Goal: Task Accomplishment & Management: Complete application form

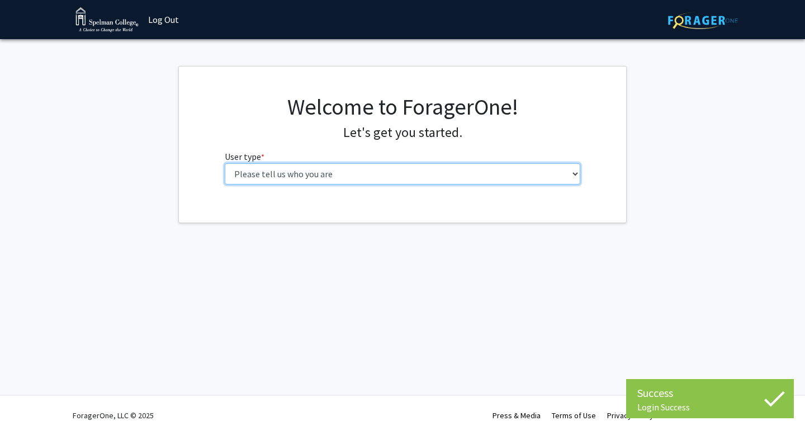
click at [424, 172] on select "Please tell us who you are Undergraduate Student Master's Student Doctoral Cand…" at bounding box center [403, 173] width 356 height 21
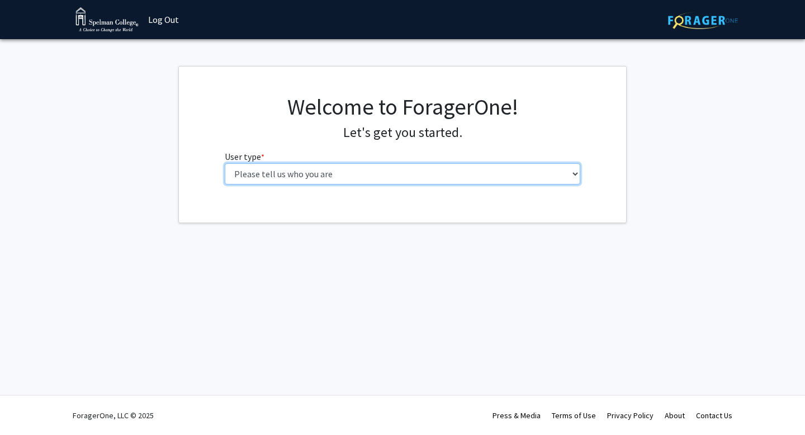
select select "1: undergrad"
click at [225, 163] on select "Please tell us who you are Undergraduate Student Master's Student Doctoral Cand…" at bounding box center [403, 173] width 356 height 21
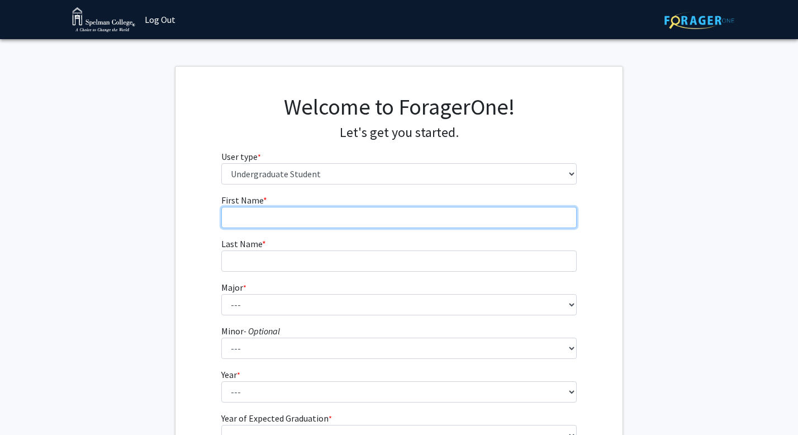
click at [296, 219] on input "First Name * required" at bounding box center [399, 217] width 356 height 21
type input "Skylar"
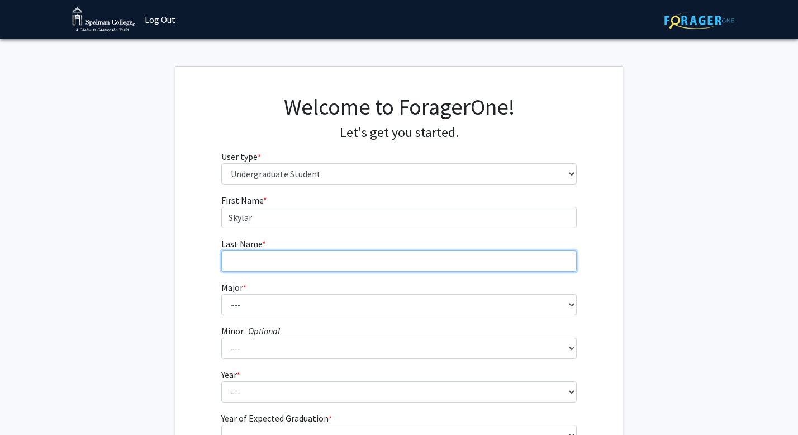
click at [278, 255] on input "Last Name * required" at bounding box center [399, 260] width 356 height 21
type input "[PERSON_NAME]"
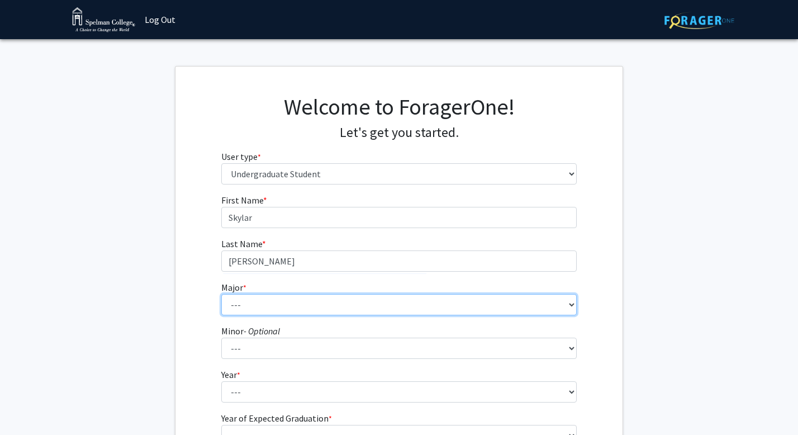
click at [307, 306] on select "--- Art Art History Biochemistry Biology Chemistry Comparative Women’s Studies …" at bounding box center [399, 304] width 356 height 21
select select "11: 257"
click at [221, 294] on select "--- Art Art History Biochemistry Biology Chemistry Comparative Women’s Studies …" at bounding box center [399, 304] width 356 height 21
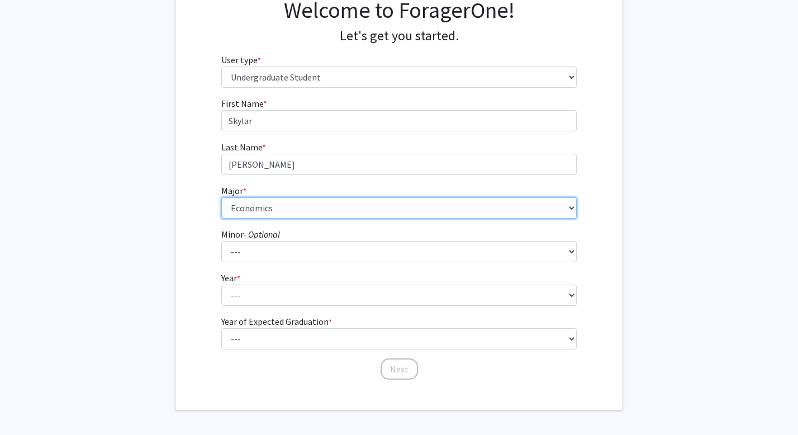
scroll to position [137, 0]
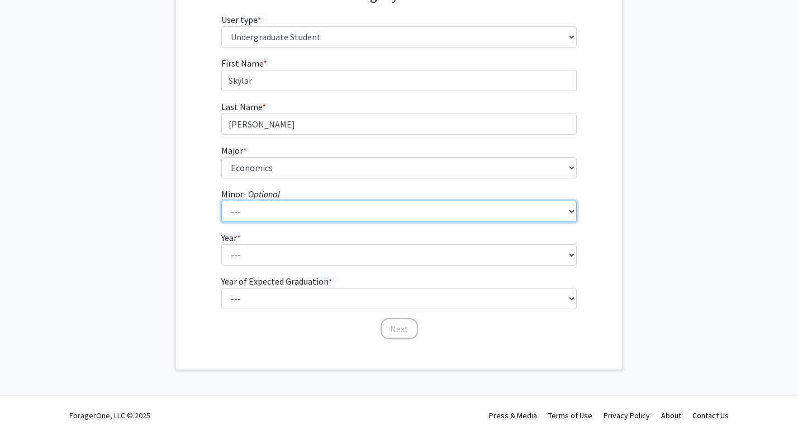
click at [292, 210] on select "--- African Diaspora Studies Anthropology Art History Asian Studies Biochemistr…" at bounding box center [399, 211] width 356 height 21
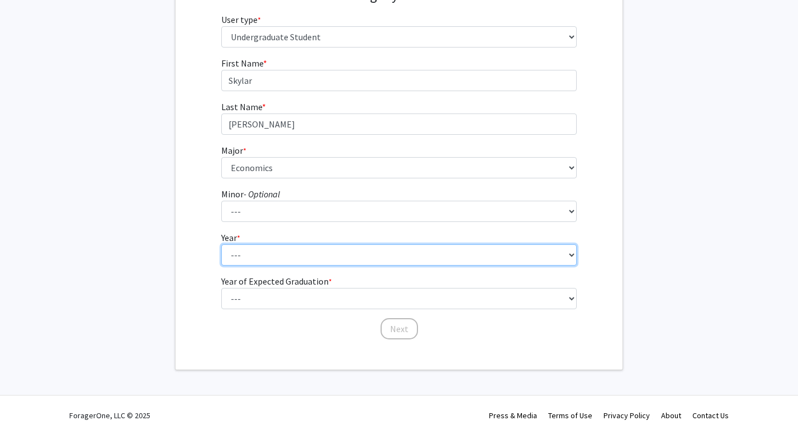
click at [265, 262] on select "--- First-year Sophomore Junior Senior Postbaccalaureate Certificate" at bounding box center [399, 254] width 356 height 21
select select "1: first-year"
click at [221, 244] on select "--- First-year Sophomore Junior Senior Postbaccalaureate Certificate" at bounding box center [399, 254] width 356 height 21
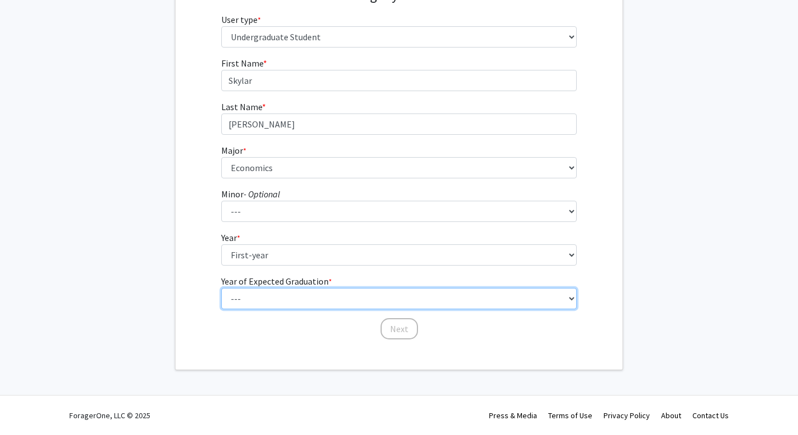
click at [266, 296] on select "--- 2025 2026 2027 2028 2029 2030 2031 2032 2033 2034" at bounding box center [399, 298] width 356 height 21
select select "5: 2029"
click at [221, 288] on select "--- 2025 2026 2027 2028 2029 2030 2031 2032 2033 2034" at bounding box center [399, 298] width 356 height 21
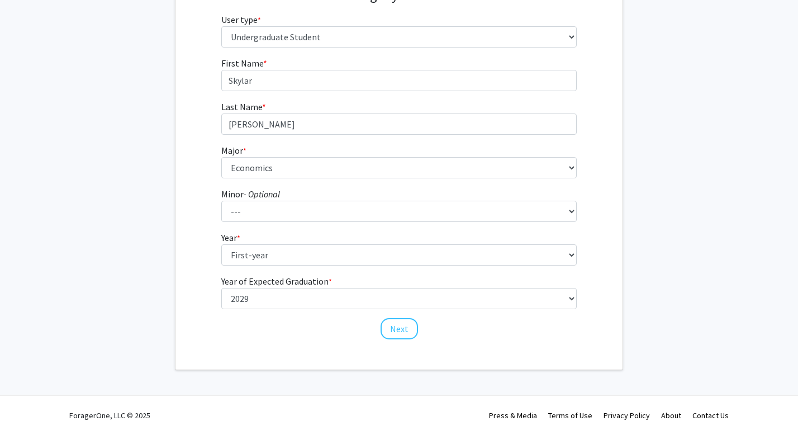
click at [260, 341] on div "Welcome to ForagerOne! Let's get you started. User type * required Please tell …" at bounding box center [398, 150] width 447 height 440
click at [396, 329] on button "Next" at bounding box center [399, 328] width 37 height 21
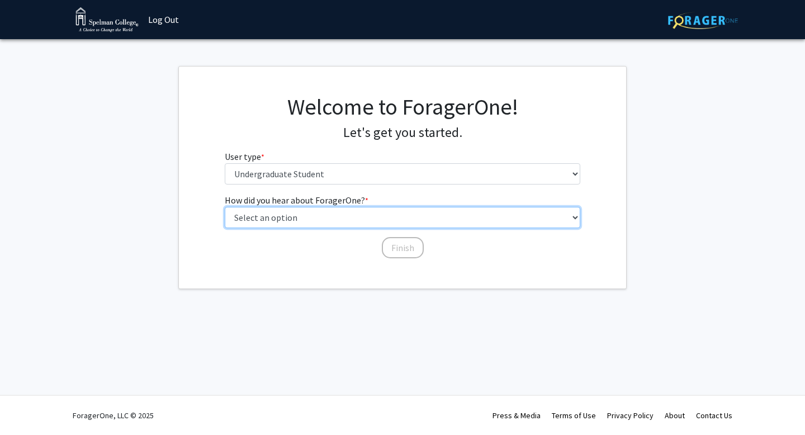
click at [371, 220] on select "Select an option Peer/student recommendation Faculty/staff recommendation Unive…" at bounding box center [403, 217] width 356 height 21
select select "2: faculty_recommendation"
click at [225, 207] on select "Select an option Peer/student recommendation Faculty/staff recommendation Unive…" at bounding box center [403, 217] width 356 height 21
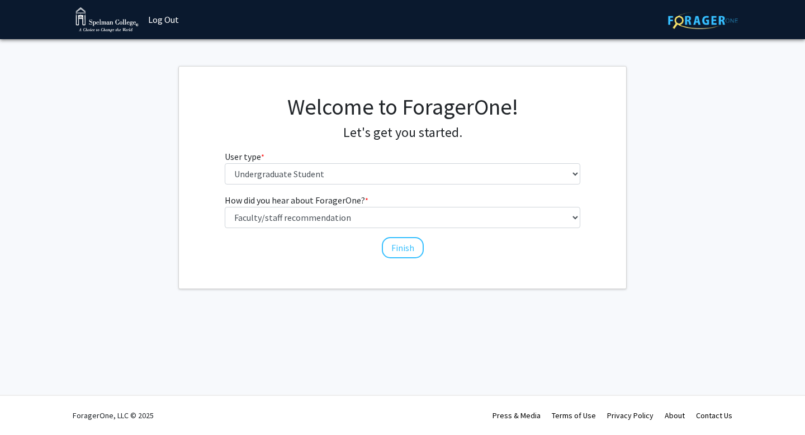
click at [301, 248] on div "How did you hear about ForagerOne? * required Select an option Peer/student rec…" at bounding box center [402, 226] width 373 height 66
click at [397, 249] on button "Finish" at bounding box center [403, 247] width 42 height 21
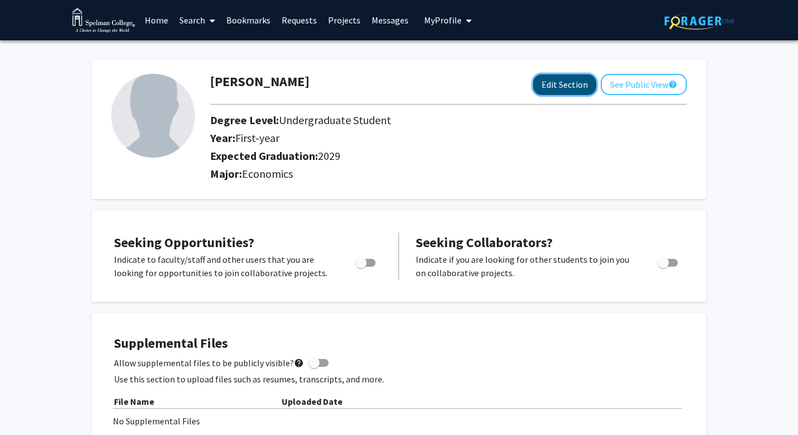
click at [546, 82] on button "Edit Section" at bounding box center [564, 84] width 63 height 21
select select "first-year"
select select "2029"
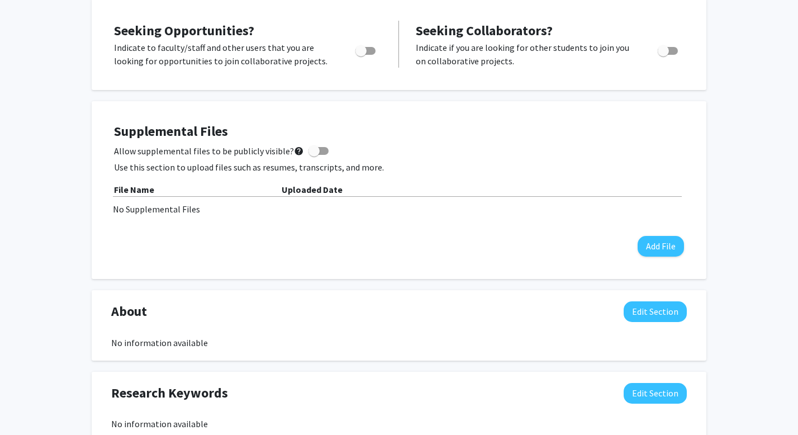
scroll to position [230, 0]
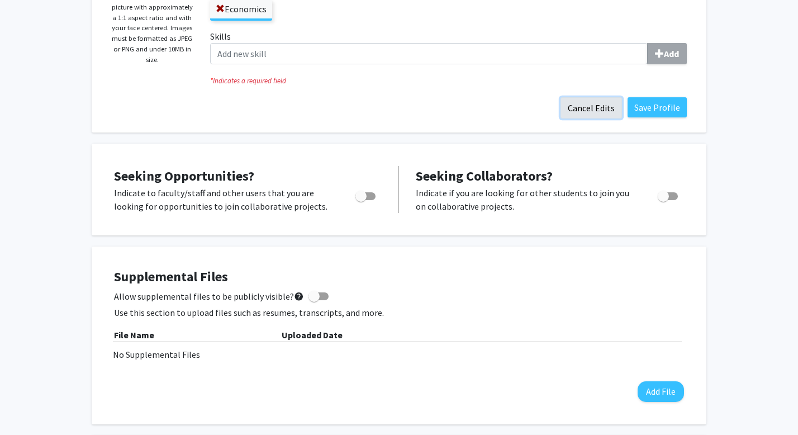
click at [587, 113] on button "Cancel Edits" at bounding box center [591, 107] width 61 height 21
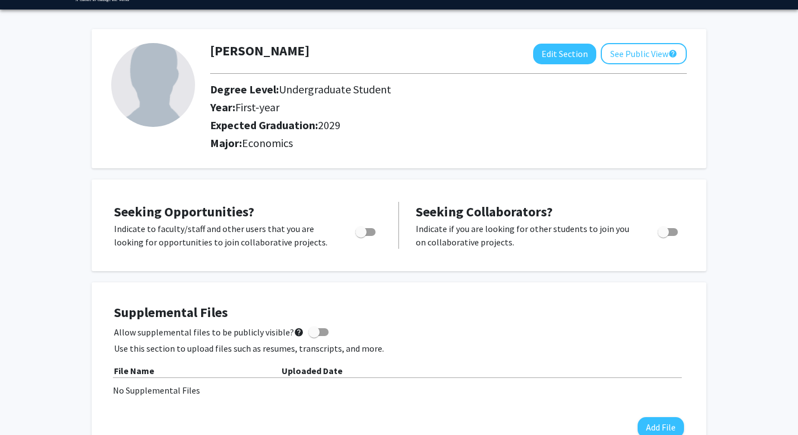
scroll to position [31, 0]
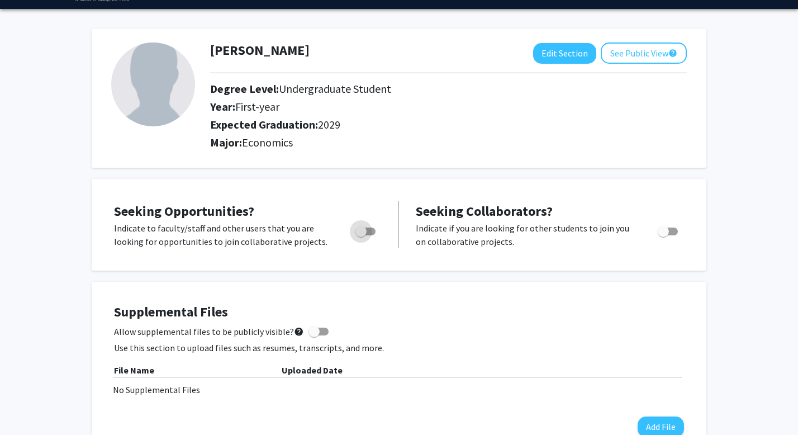
click at [367, 231] on span "Toggle" at bounding box center [365, 231] width 20 height 8
click at [361, 235] on input "Are you actively seeking opportunities?" at bounding box center [360, 235] width 1 height 1
checkbox input "true"
click at [349, 255] on div "Seeking Opportunities? Indicate to faculty/staff and other users that you are l…" at bounding box center [399, 224] width 592 height 69
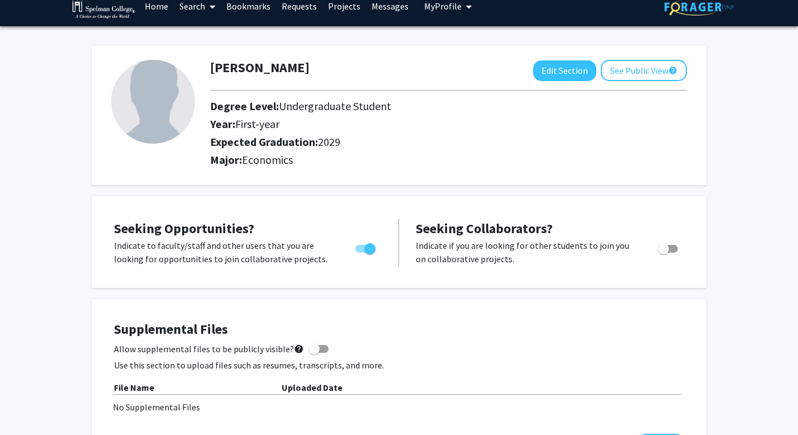
scroll to position [0, 0]
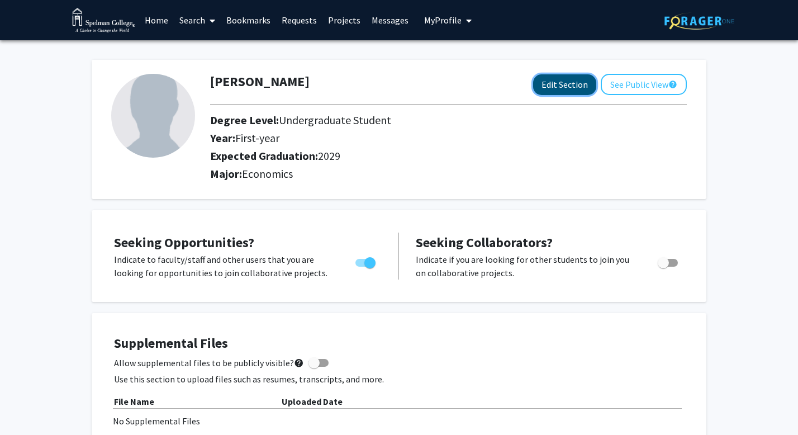
click at [558, 85] on button "Edit Section" at bounding box center [564, 84] width 63 height 21
select select "first-year"
select select "2029"
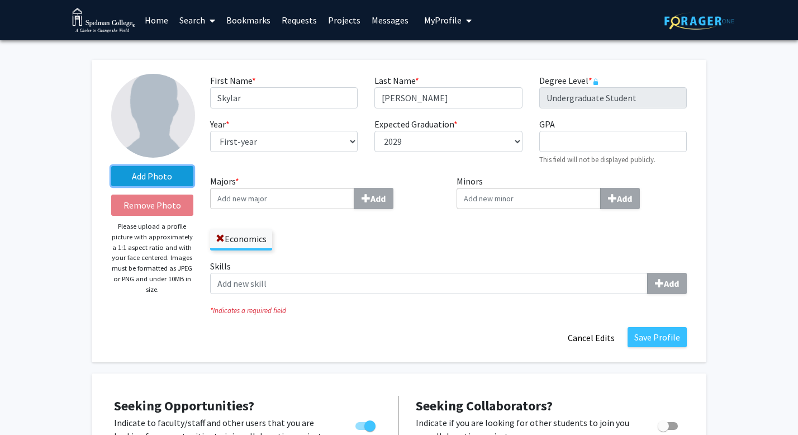
click at [144, 179] on label "Add Photo" at bounding box center [152, 176] width 82 height 20
click at [0, 0] on input "Add Photo" at bounding box center [0, 0] width 0 height 0
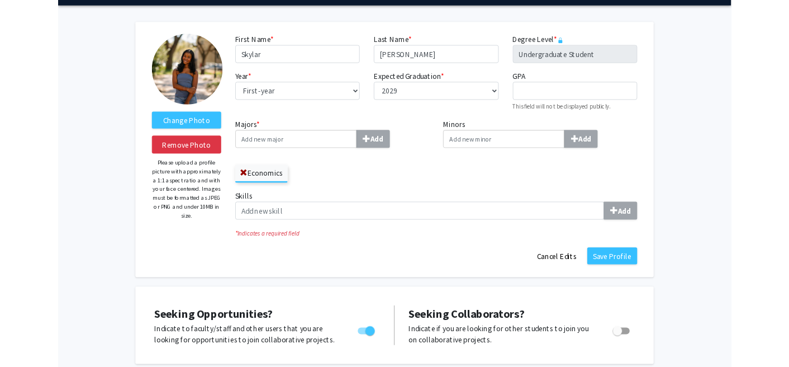
scroll to position [35, 0]
